Goal: Use online tool/utility: Utilize a website feature to perform a specific function

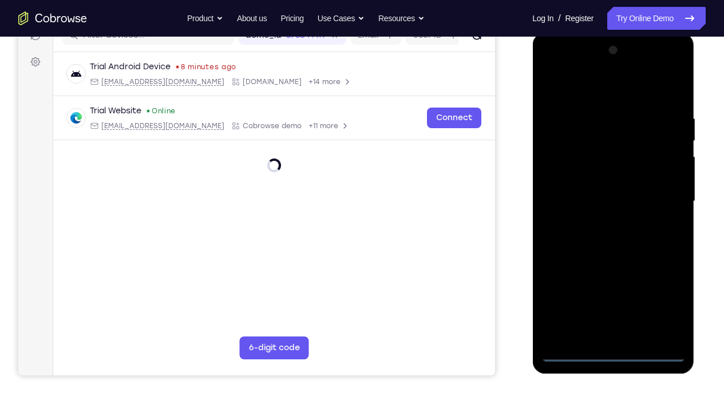
scroll to position [159, 0]
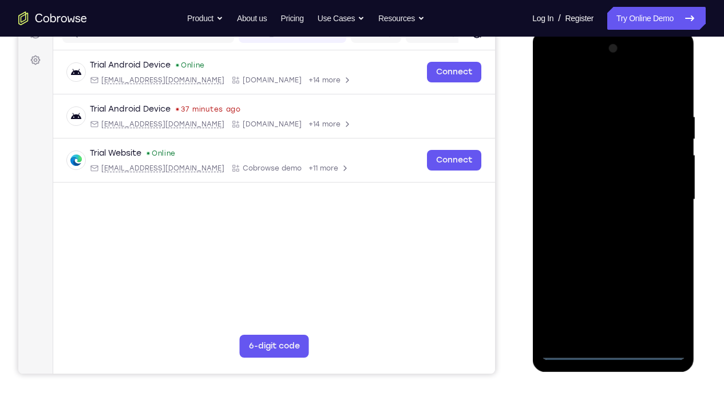
click at [611, 306] on div at bounding box center [613, 200] width 144 height 321
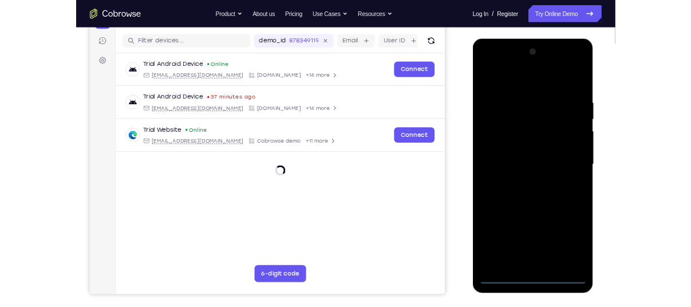
scroll to position [137, 0]
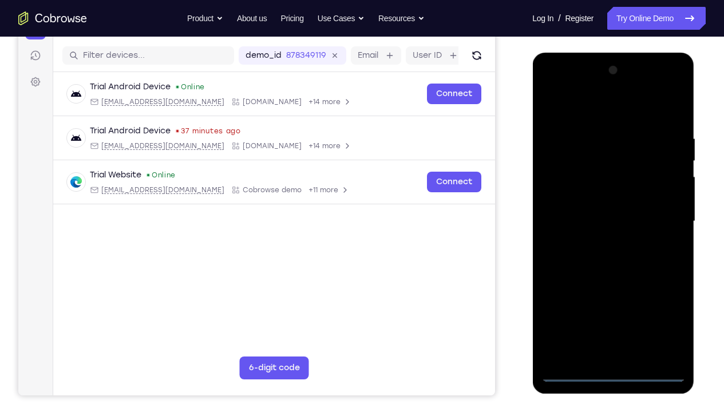
click at [665, 306] on div at bounding box center [613, 221] width 144 height 321
click at [587, 113] on div at bounding box center [613, 221] width 144 height 321
click at [561, 186] on div at bounding box center [613, 221] width 144 height 321
click at [575, 219] on div at bounding box center [613, 221] width 144 height 321
click at [581, 203] on div at bounding box center [613, 221] width 144 height 321
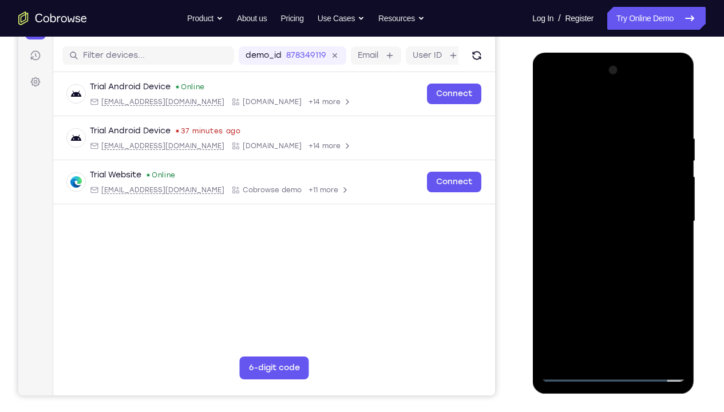
click at [604, 234] on div at bounding box center [613, 221] width 144 height 321
drag, startPoint x: 614, startPoint y: 301, endPoint x: 614, endPoint y: 282, distance: 18.9
click at [614, 282] on div at bounding box center [613, 221] width 144 height 321
click at [606, 306] on div at bounding box center [613, 221] width 144 height 321
drag, startPoint x: 621, startPoint y: 290, endPoint x: 626, endPoint y: 270, distance: 21.2
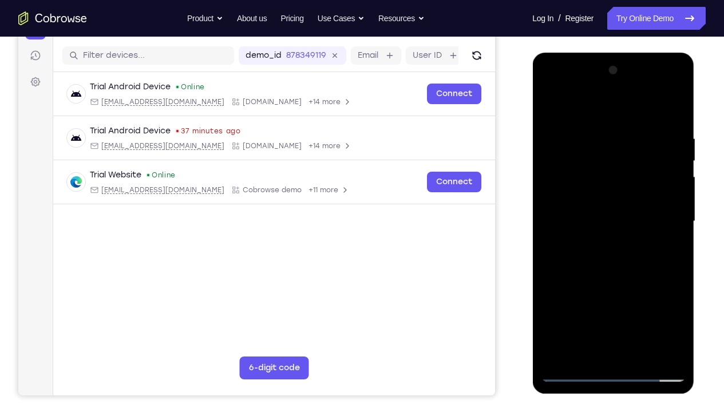
click at [626, 270] on div at bounding box center [613, 221] width 144 height 321
click at [618, 192] on div at bounding box center [613, 221] width 144 height 321
click at [549, 232] on div at bounding box center [613, 221] width 144 height 321
click at [551, 232] on div at bounding box center [613, 221] width 144 height 321
click at [549, 113] on div at bounding box center [613, 221] width 144 height 321
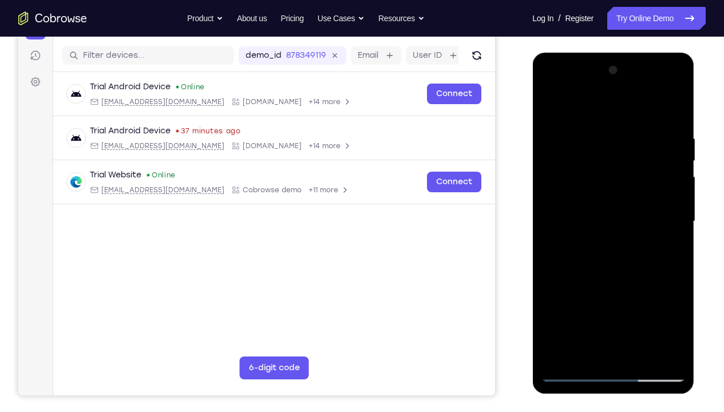
click at [647, 123] on div at bounding box center [613, 221] width 144 height 321
click at [669, 217] on div at bounding box center [613, 221] width 144 height 321
click at [656, 180] on div at bounding box center [613, 221] width 144 height 321
drag, startPoint x: 669, startPoint y: 211, endPoint x: 558, endPoint y: 215, distance: 111.7
click at [558, 215] on div at bounding box center [613, 221] width 144 height 321
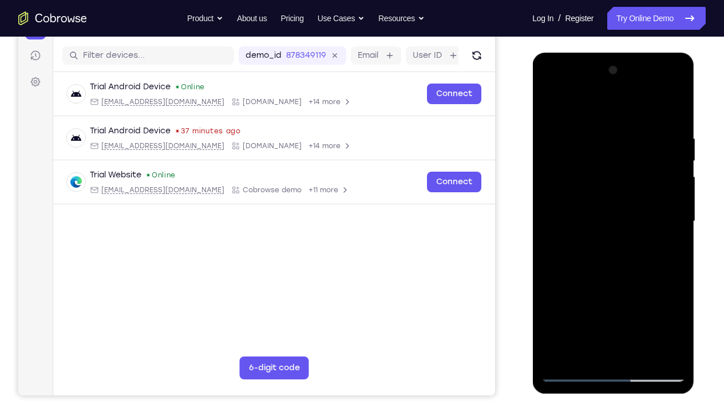
click at [676, 108] on div at bounding box center [613, 221] width 144 height 321
drag, startPoint x: 650, startPoint y: 321, endPoint x: 649, endPoint y: 227, distance: 94.5
click at [649, 227] on div at bounding box center [613, 221] width 144 height 321
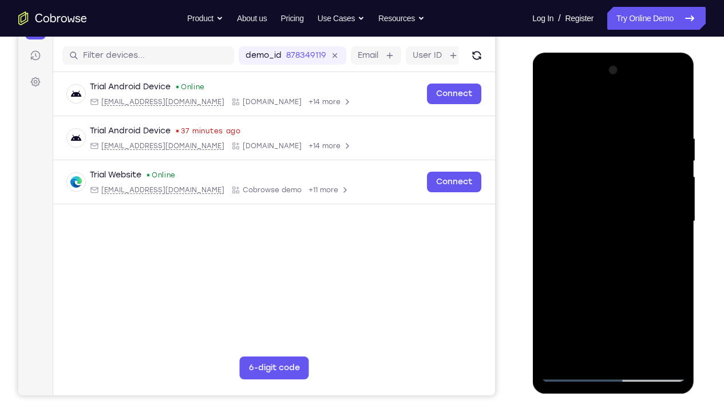
click at [657, 235] on div at bounding box center [613, 221] width 144 height 321
click at [618, 184] on div at bounding box center [613, 221] width 144 height 321
click at [592, 288] on div at bounding box center [613, 221] width 144 height 321
click at [588, 287] on div at bounding box center [613, 221] width 144 height 321
click at [625, 227] on div at bounding box center [613, 221] width 144 height 321
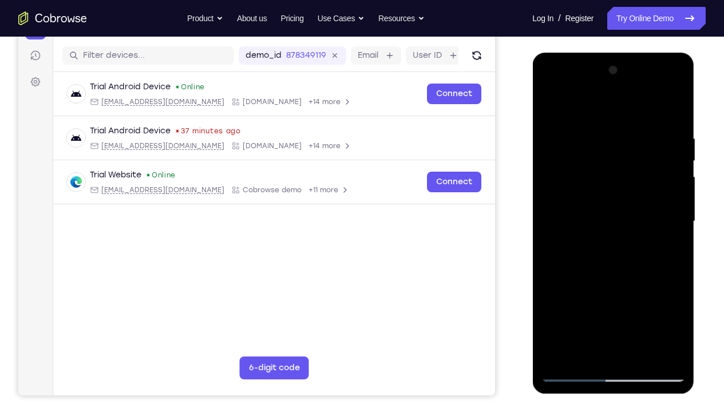
click at [678, 109] on div at bounding box center [613, 221] width 144 height 321
click at [598, 306] on div at bounding box center [613, 221] width 144 height 321
click at [604, 306] on div at bounding box center [613, 221] width 144 height 321
drag, startPoint x: 610, startPoint y: 148, endPoint x: 608, endPoint y: 219, distance: 71.0
click at [608, 219] on div at bounding box center [613, 221] width 144 height 321
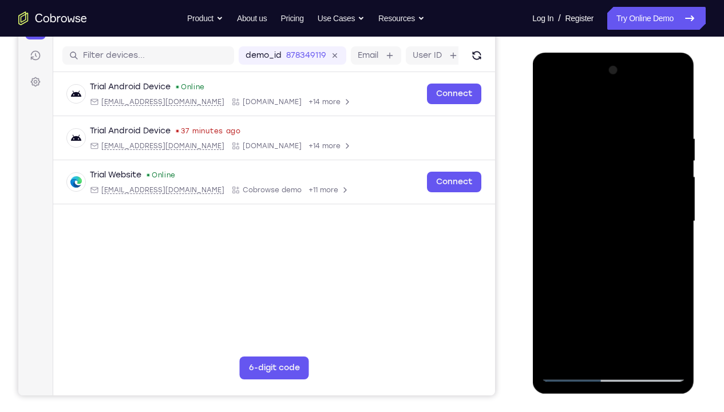
click at [581, 170] on div at bounding box center [613, 221] width 144 height 321
click at [679, 107] on div at bounding box center [613, 221] width 144 height 321
click at [649, 191] on div at bounding box center [613, 221] width 144 height 321
click at [616, 139] on div at bounding box center [613, 221] width 144 height 321
click at [632, 160] on div at bounding box center [613, 221] width 144 height 321
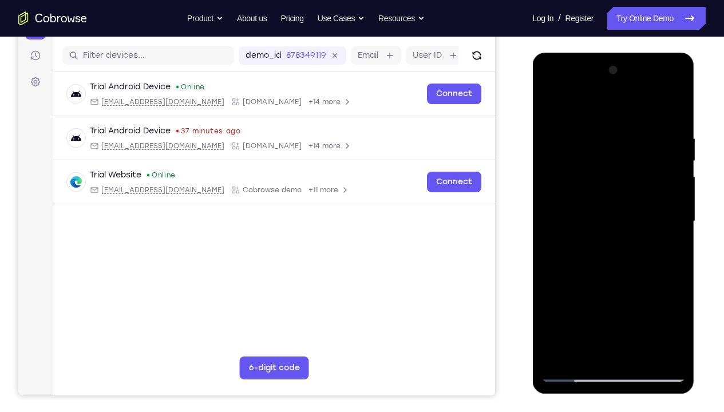
drag, startPoint x: 622, startPoint y: 248, endPoint x: 624, endPoint y: 209, distance: 39.0
click at [624, 209] on div at bounding box center [613, 221] width 144 height 321
click at [630, 163] on div at bounding box center [613, 221] width 144 height 321
click at [617, 123] on div at bounding box center [613, 221] width 144 height 321
drag, startPoint x: 625, startPoint y: 269, endPoint x: 629, endPoint y: 196, distance: 72.3
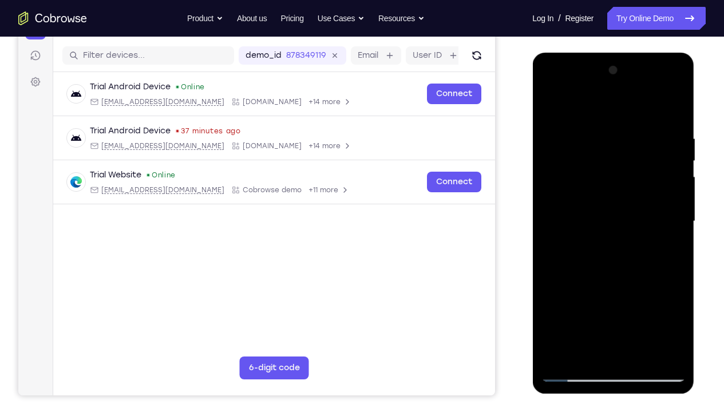
click at [629, 196] on div at bounding box center [613, 221] width 144 height 321
click at [630, 178] on div at bounding box center [613, 221] width 144 height 321
click at [647, 108] on div at bounding box center [613, 221] width 144 height 321
click at [679, 105] on div at bounding box center [613, 221] width 144 height 321
click at [622, 157] on div at bounding box center [613, 221] width 144 height 321
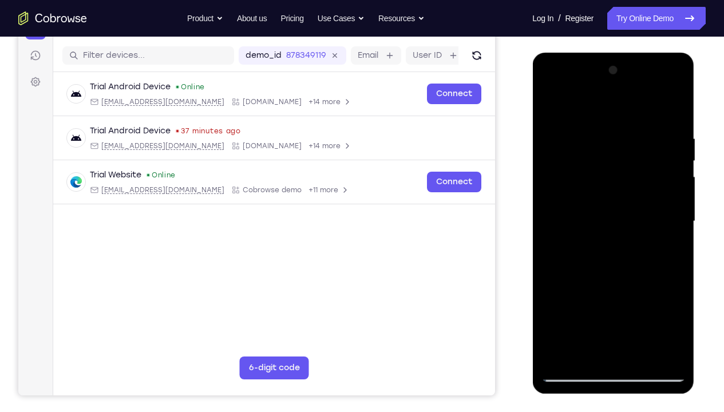
click at [666, 177] on div at bounding box center [613, 221] width 144 height 321
click at [659, 159] on div at bounding box center [613, 221] width 144 height 321
